Goal: Information Seeking & Learning: Learn about a topic

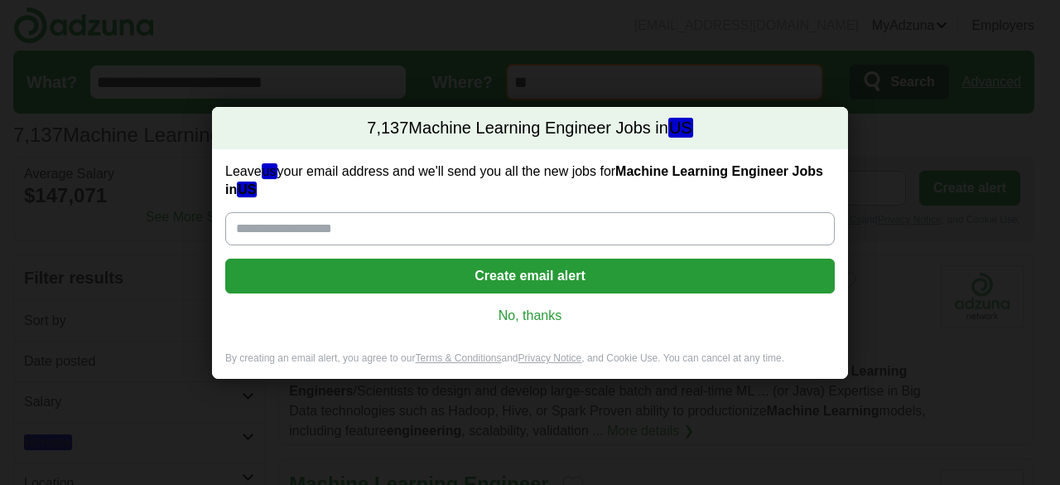
click at [471, 225] on input "Leave us your email address and we'll send you all the new jobs for Machine Lea…" at bounding box center [530, 228] width 610 height 33
click at [513, 320] on link "No, thanks" at bounding box center [530, 316] width 583 height 18
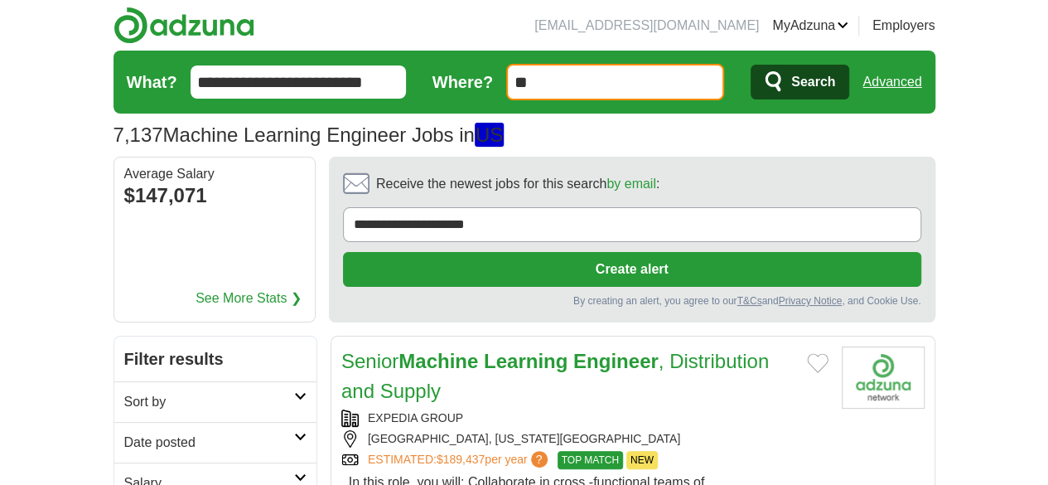
click at [235, 432] on h2 "Date posted" at bounding box center [209, 442] width 170 height 20
click at [124, 472] on link "Last 24 hours" at bounding box center [215, 482] width 182 height 20
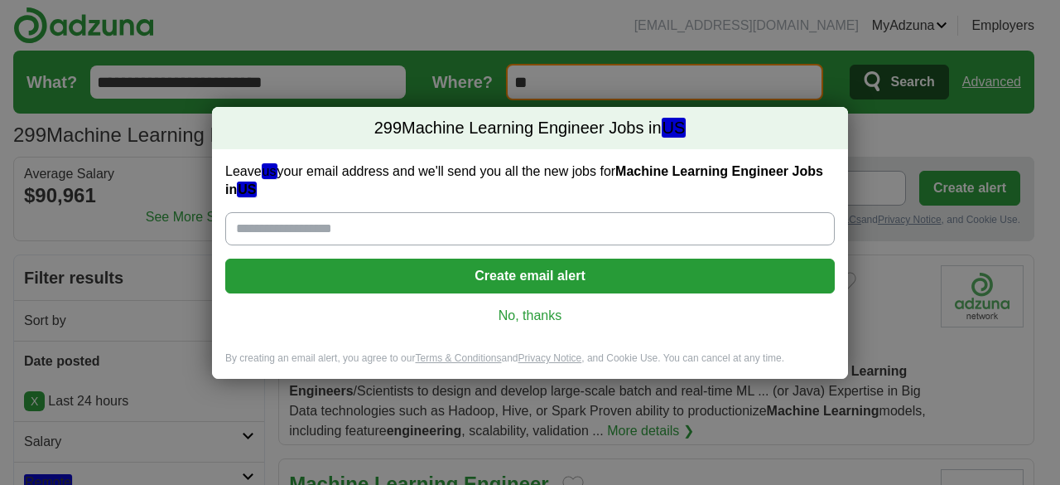
click at [512, 317] on link "No, thanks" at bounding box center [530, 316] width 583 height 18
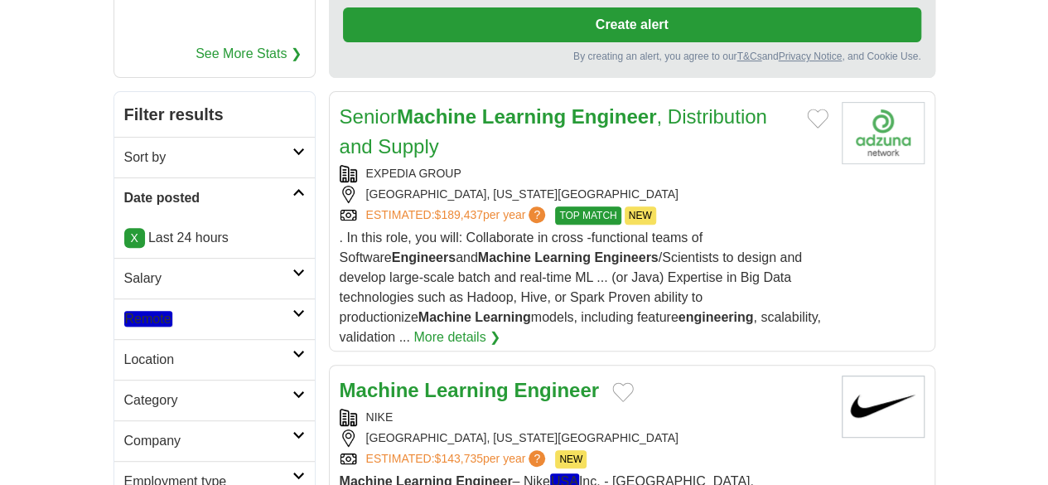
scroll to position [249, 0]
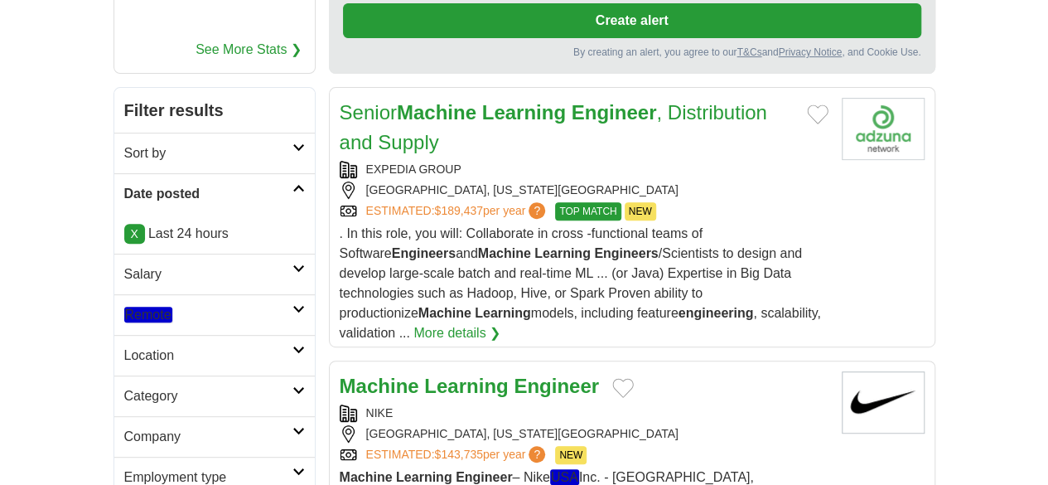
click at [234, 305] on h2 "Remote" at bounding box center [208, 315] width 168 height 20
click at [124, 346] on link "Remote jobs" at bounding box center [160, 354] width 72 height 16
